Goal: Task Accomplishment & Management: Use online tool/utility

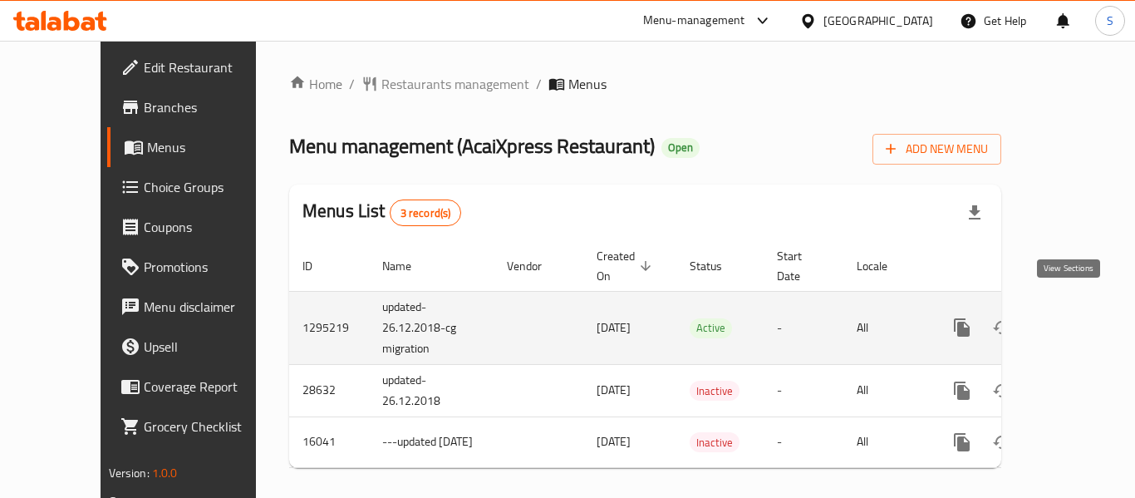
click at [1072, 317] on icon "enhanced table" at bounding box center [1082, 327] width 20 height 20
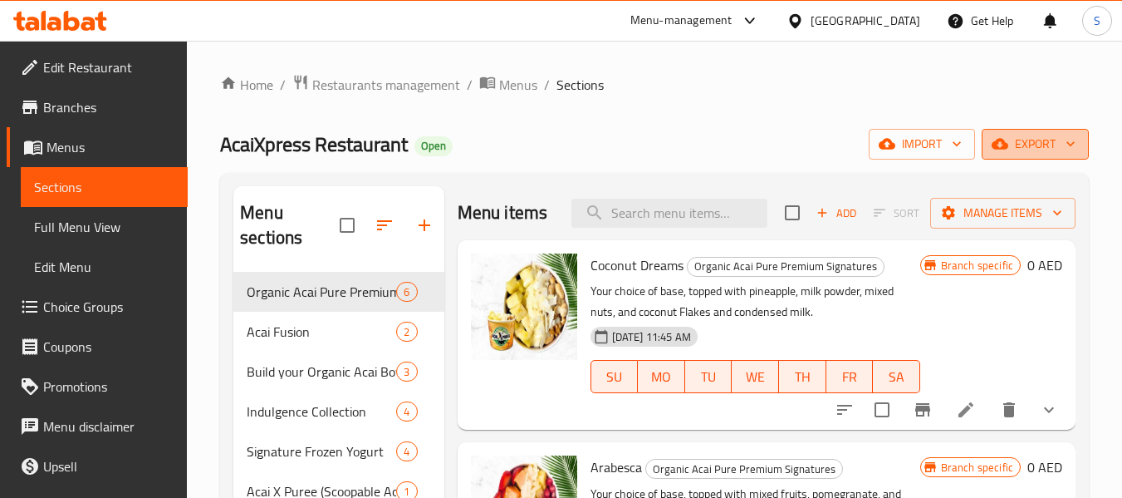
click at [1048, 146] on span "export" at bounding box center [1035, 144] width 81 height 21
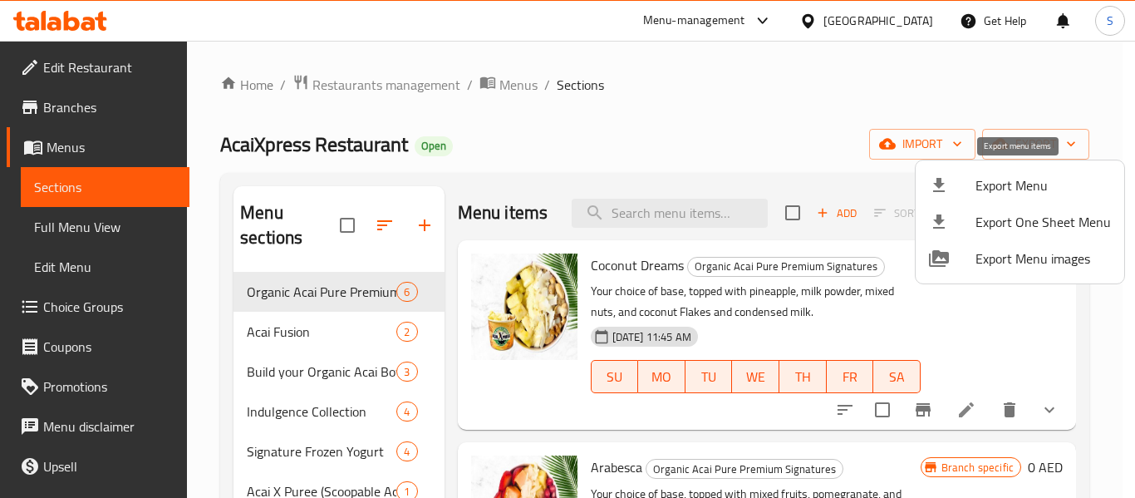
click at [1007, 190] on span "Export Menu" at bounding box center [1042, 185] width 135 height 20
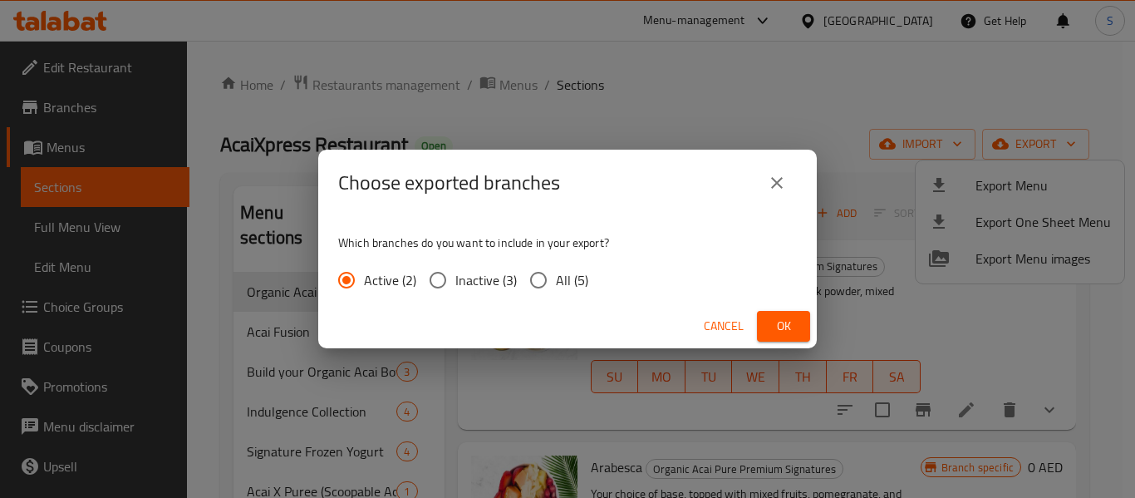
click at [556, 283] on span "All (5)" at bounding box center [572, 280] width 32 height 20
click at [555, 283] on input "All (5)" at bounding box center [538, 280] width 35 height 35
radio input "true"
click at [789, 325] on span "Ok" at bounding box center [783, 326] width 27 height 21
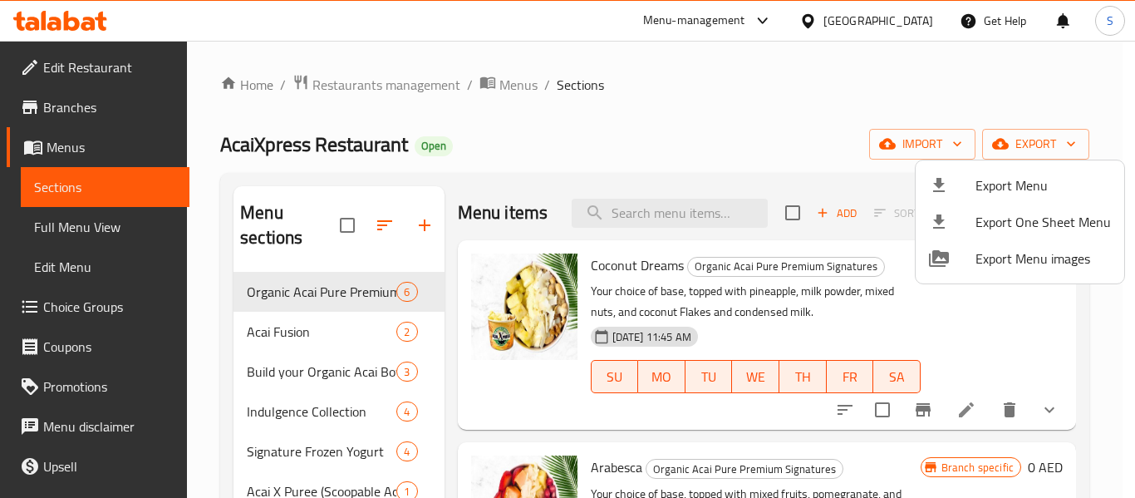
click at [730, 90] on div at bounding box center [567, 249] width 1135 height 498
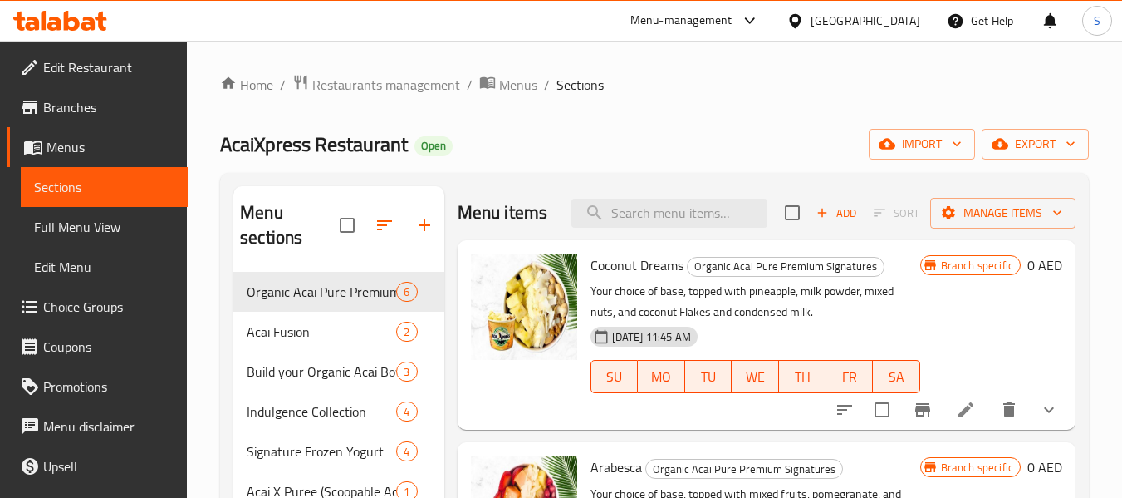
click at [374, 92] on span "Restaurants management" at bounding box center [386, 85] width 148 height 20
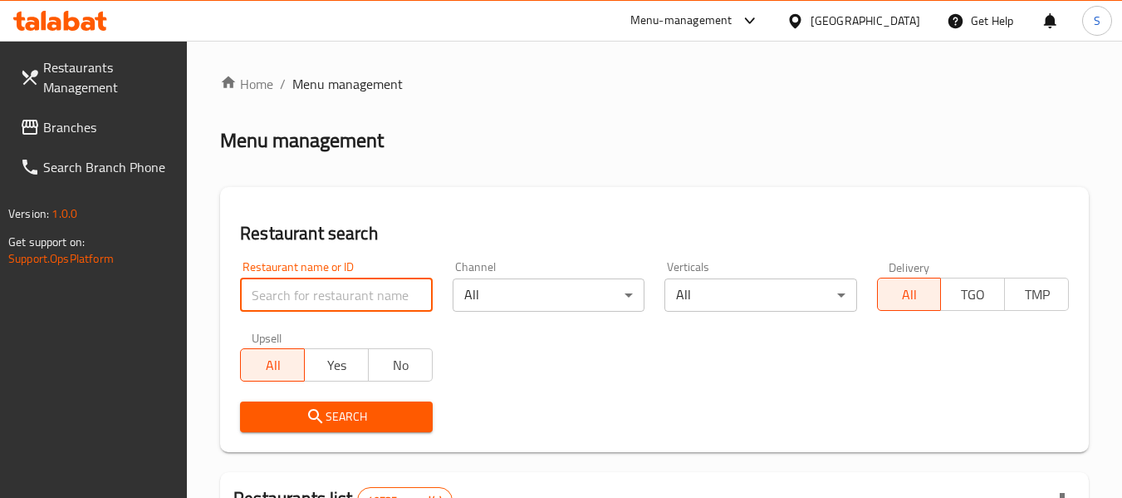
paste input "704198"
type input "704198"
click button "Search" at bounding box center [336, 416] width 192 height 31
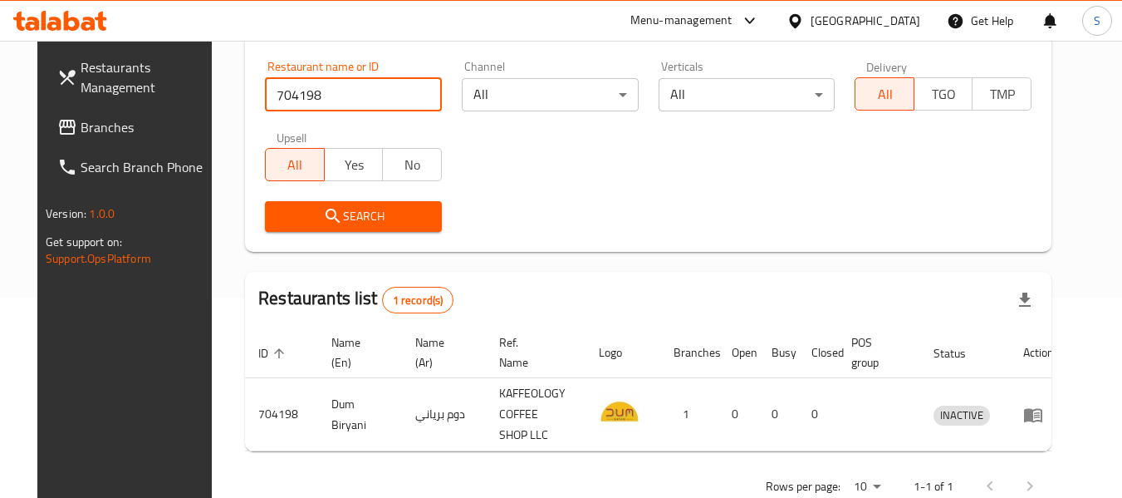
scroll to position [223, 0]
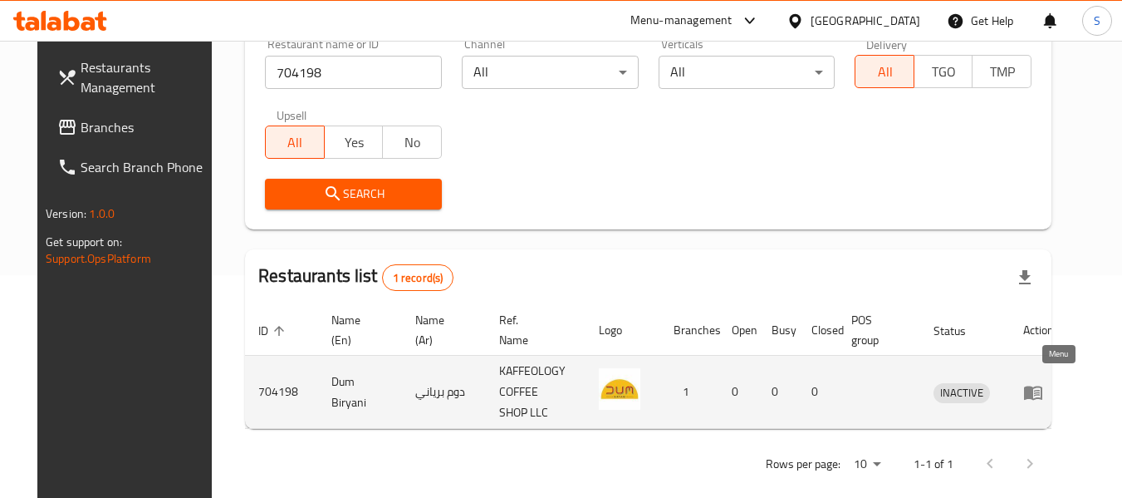
click at [1043, 385] on icon "enhanced table" at bounding box center [1033, 392] width 18 height 14
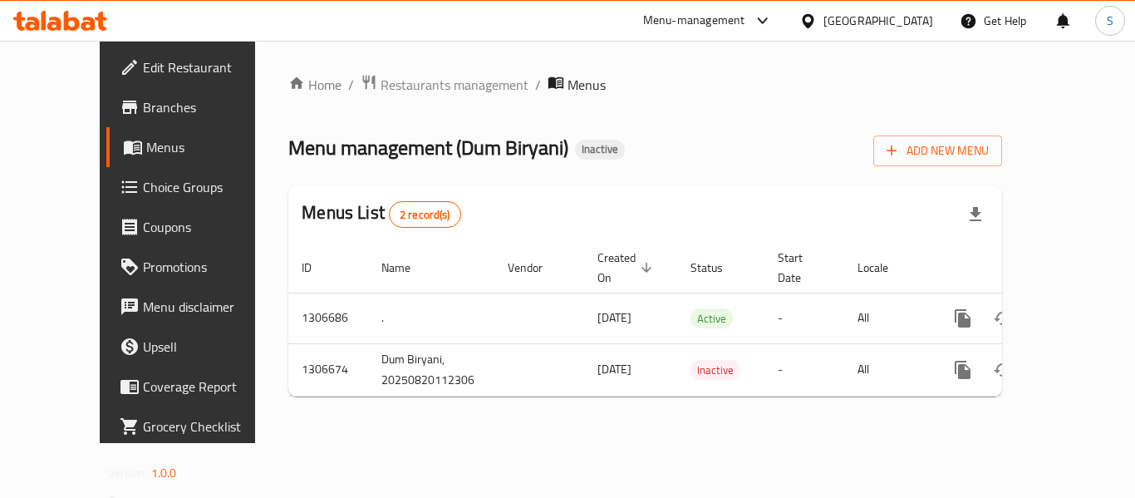
click at [143, 69] on span "Edit Restaurant" at bounding box center [209, 67] width 133 height 20
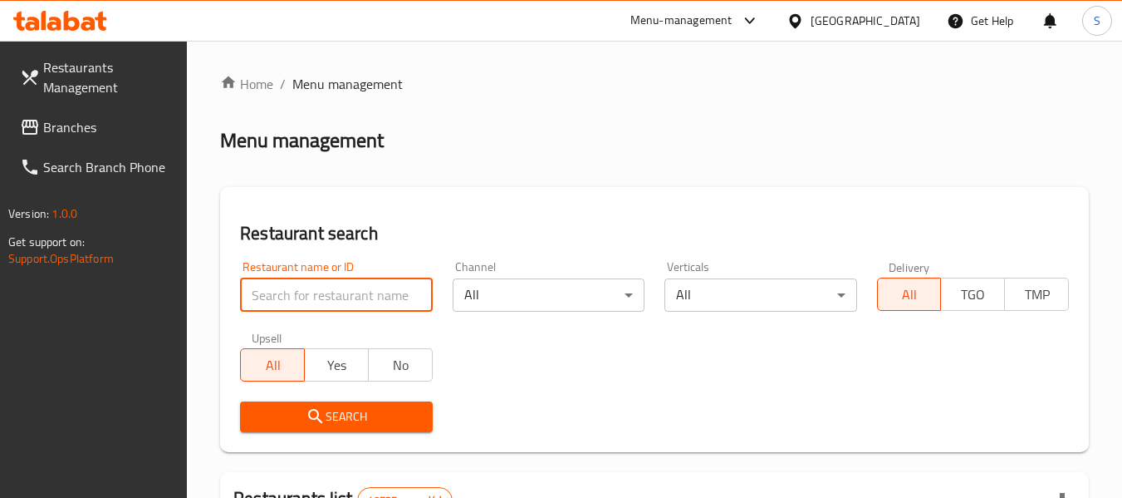
paste input "693409"
type input "693409"
click button "Search" at bounding box center [336, 416] width 192 height 31
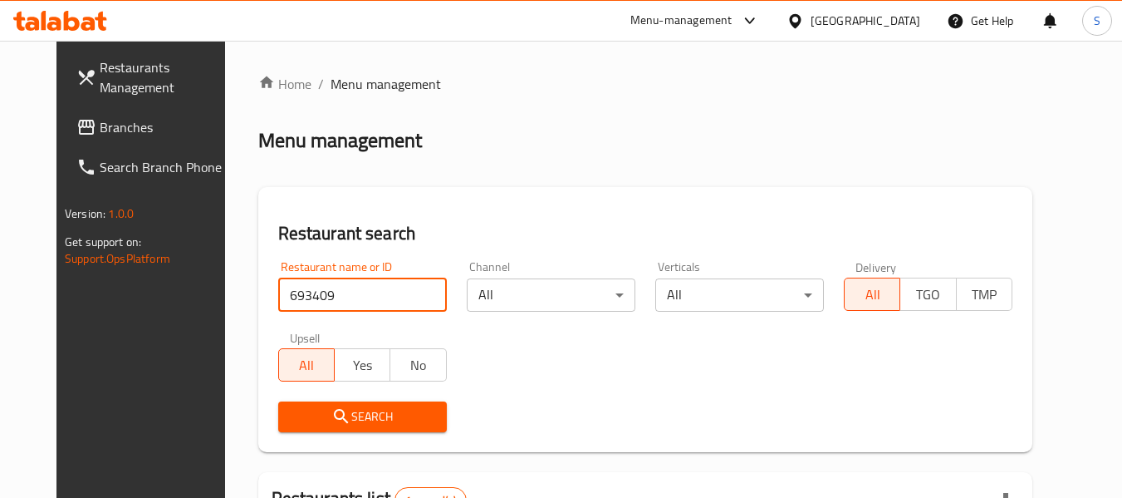
scroll to position [223, 0]
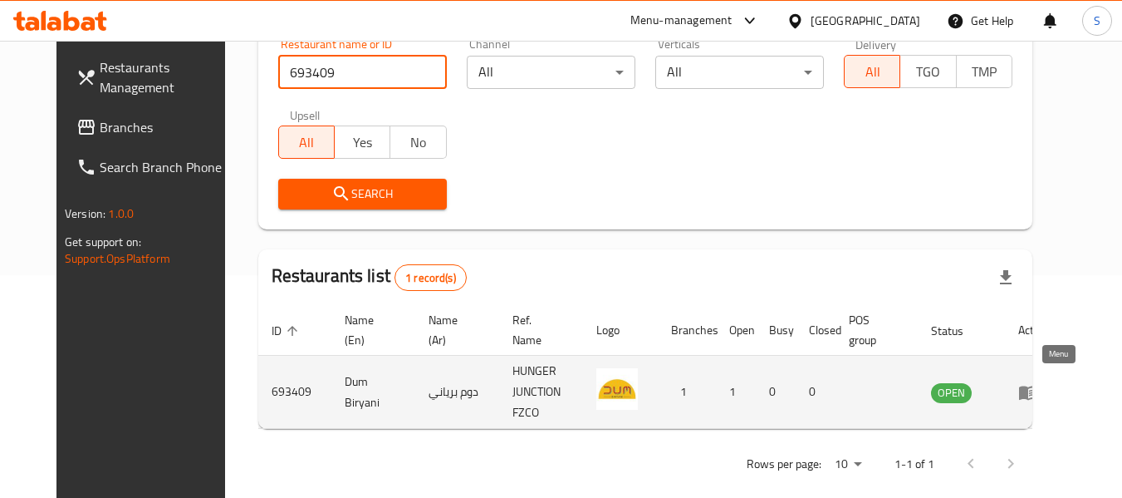
click at [1038, 388] on icon "enhanced table" at bounding box center [1029, 392] width 20 height 20
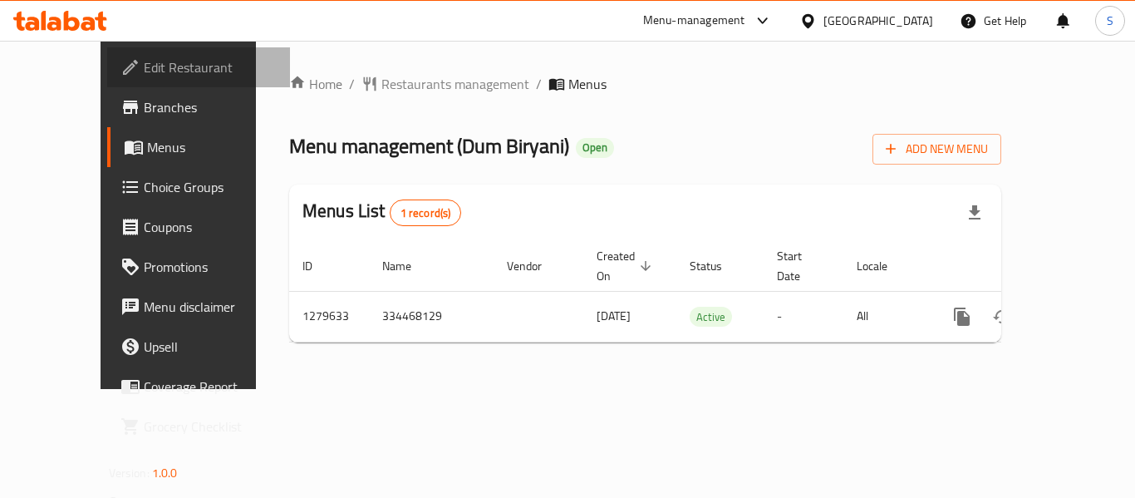
click at [144, 77] on span "Edit Restaurant" at bounding box center [210, 67] width 133 height 20
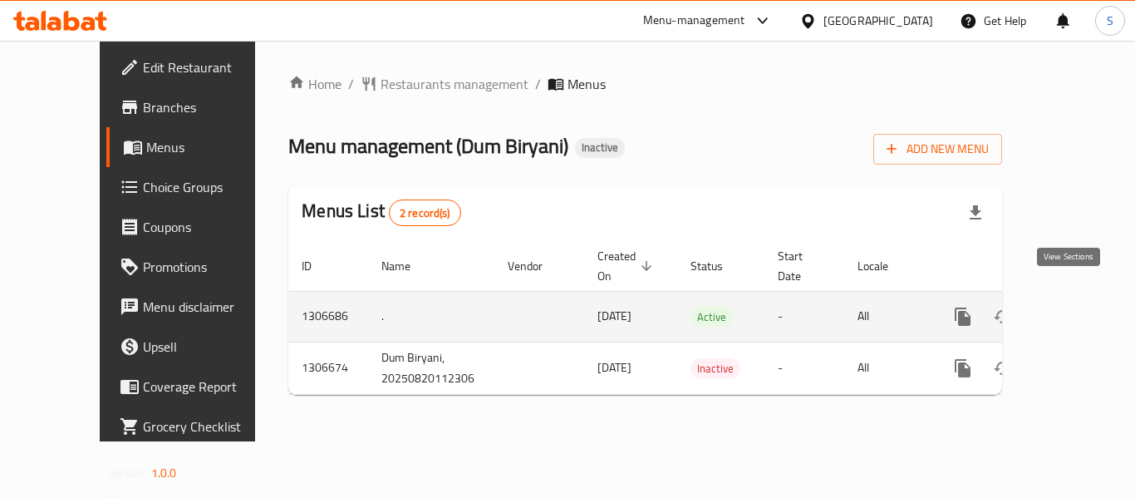
click at [1075, 309] on icon "enhanced table" at bounding box center [1082, 316] width 15 height 15
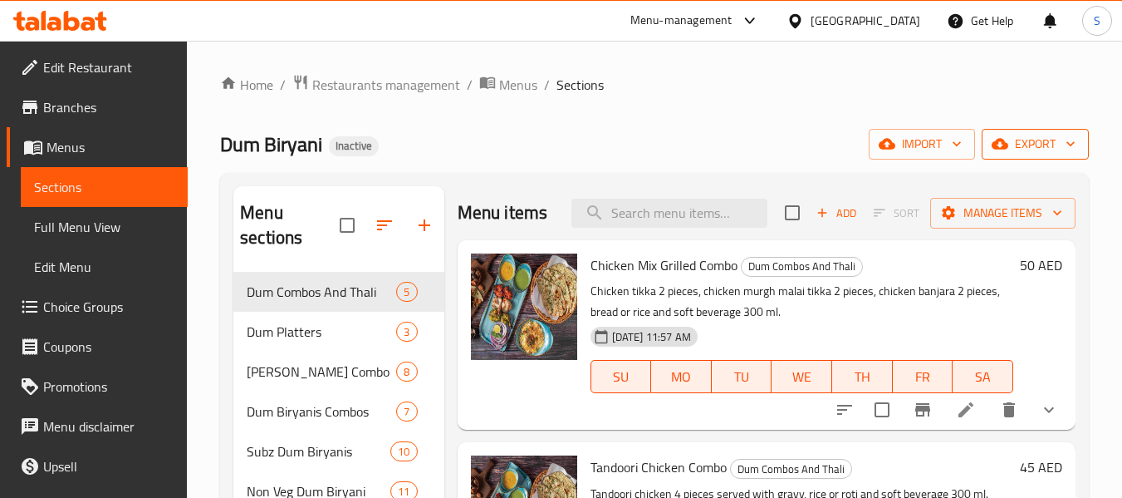
click at [1035, 146] on span "export" at bounding box center [1035, 144] width 81 height 21
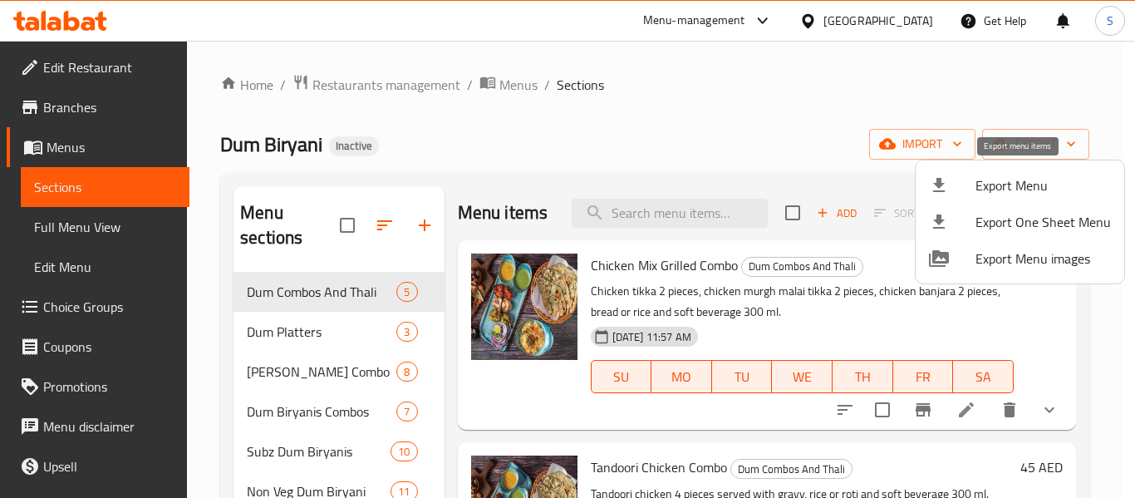
click at [1003, 175] on span "Export Menu" at bounding box center [1042, 185] width 135 height 20
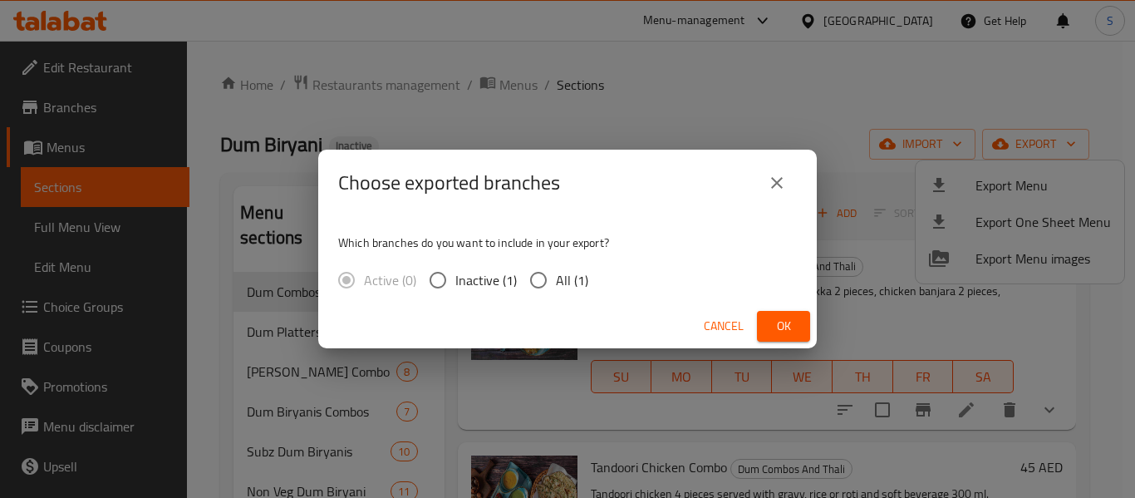
drag, startPoint x: 564, startPoint y: 282, endPoint x: 663, endPoint y: 299, distance: 100.2
click at [564, 282] on span "All (1)" at bounding box center [572, 280] width 32 height 20
click at [556, 282] on input "All (1)" at bounding box center [538, 280] width 35 height 35
radio input "true"
click at [796, 317] on span "Ok" at bounding box center [783, 326] width 27 height 21
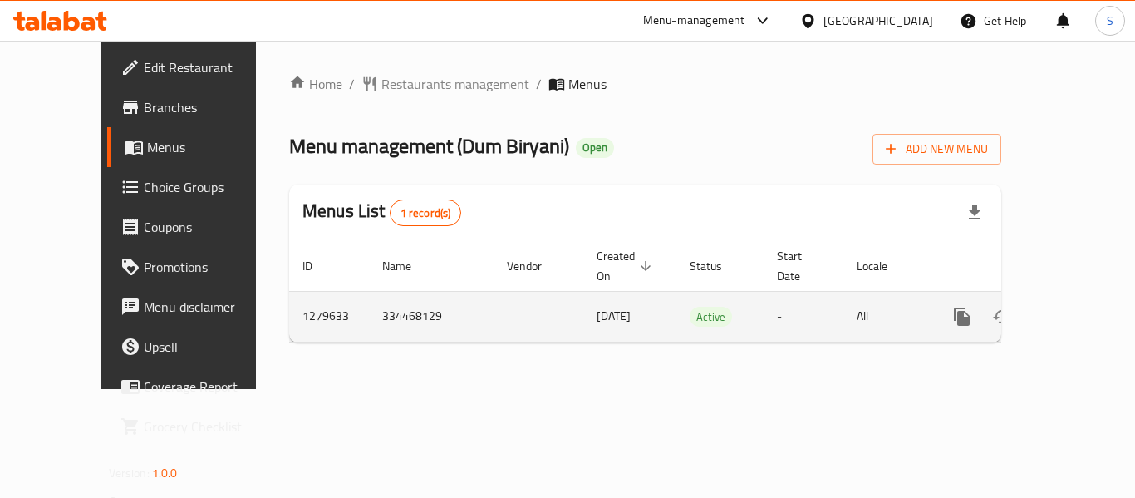
click at [1074, 309] on icon "enhanced table" at bounding box center [1081, 316] width 15 height 15
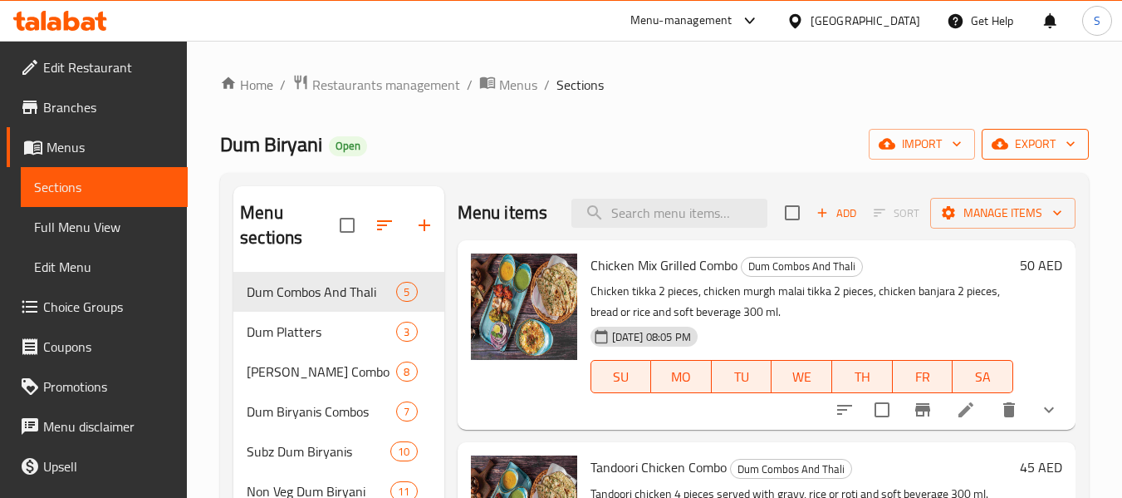
click at [1035, 152] on span "export" at bounding box center [1035, 144] width 81 height 21
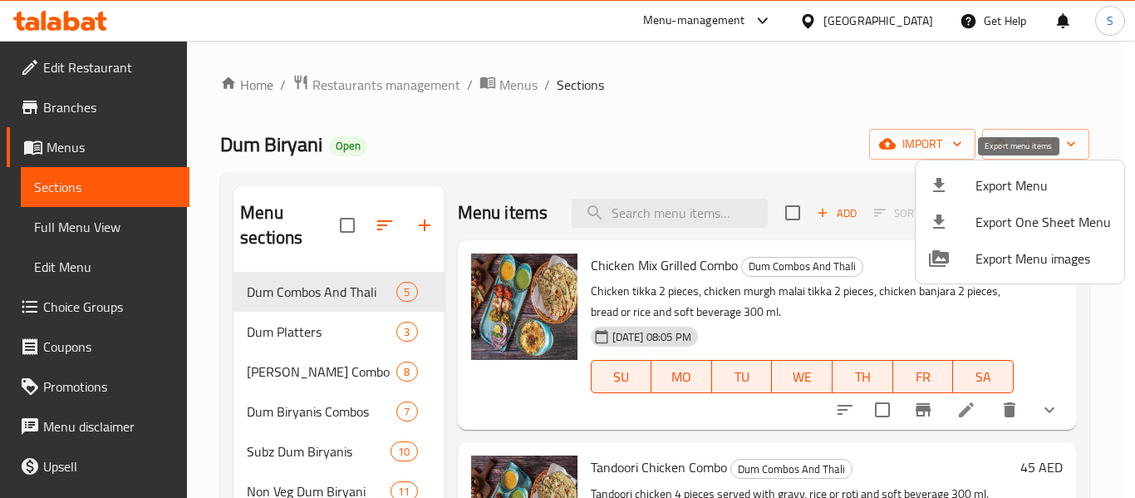
click at [1023, 169] on li "Export Menu" at bounding box center [1019, 185] width 209 height 37
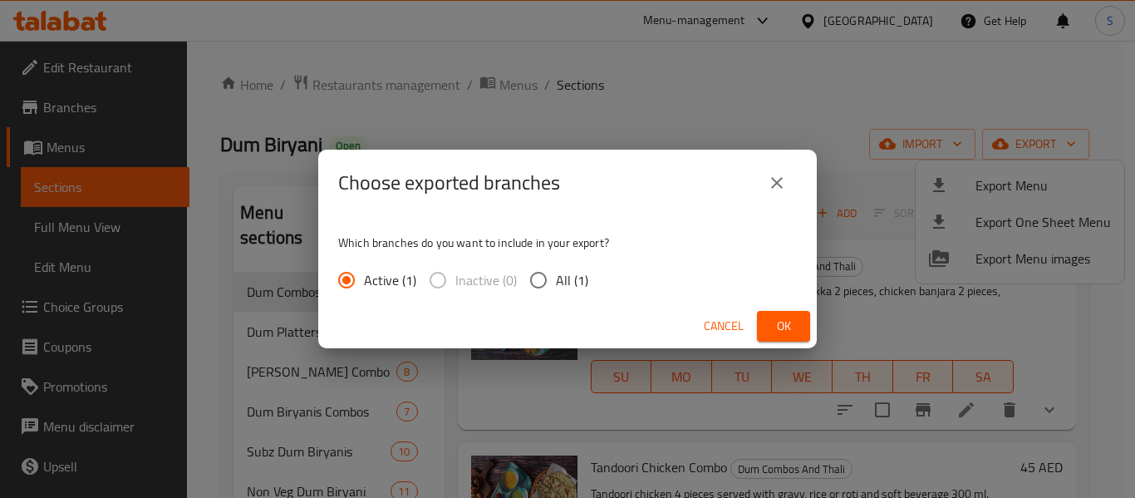
click at [582, 284] on span "All (1)" at bounding box center [572, 280] width 32 height 20
click at [556, 284] on input "All (1)" at bounding box center [538, 280] width 35 height 35
radio input "true"
click at [768, 317] on button "Ok" at bounding box center [783, 326] width 53 height 31
